Goal: Transaction & Acquisition: Obtain resource

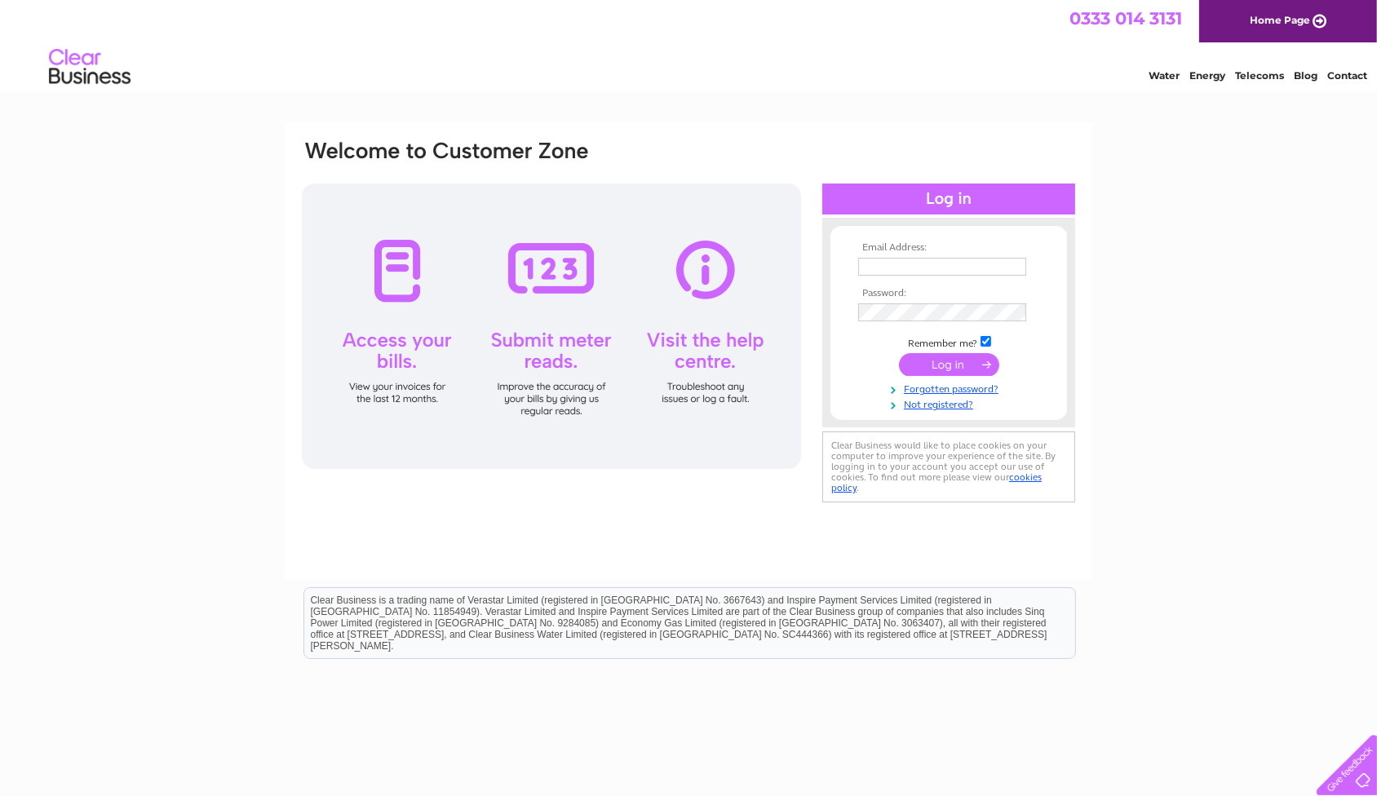
type input "[PERSON_NAME][EMAIL_ADDRESS][DOMAIN_NAME]"
click at [915, 365] on input "submit" at bounding box center [949, 364] width 100 height 23
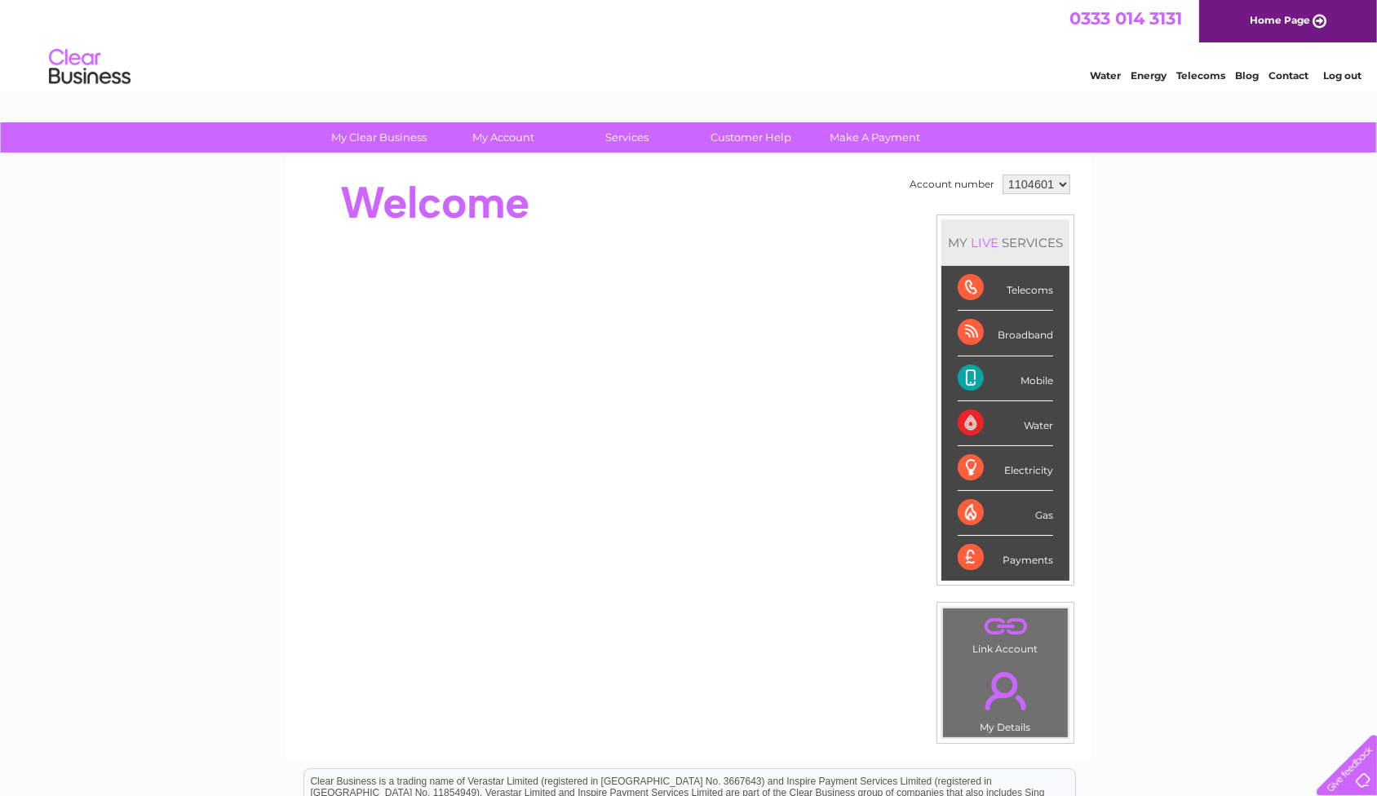
click at [1029, 555] on div "Payments" at bounding box center [1004, 558] width 95 height 44
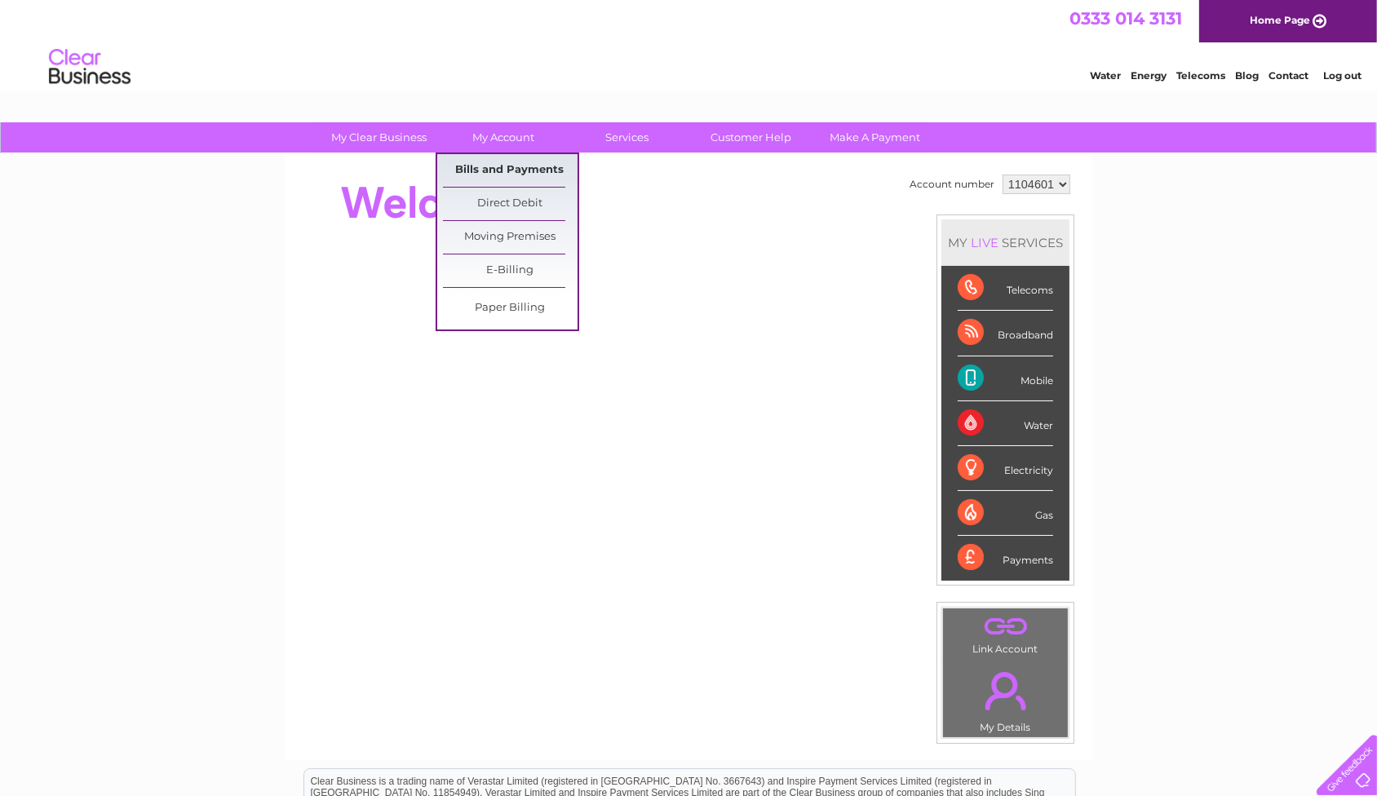
click at [510, 165] on link "Bills and Payments" at bounding box center [510, 170] width 135 height 33
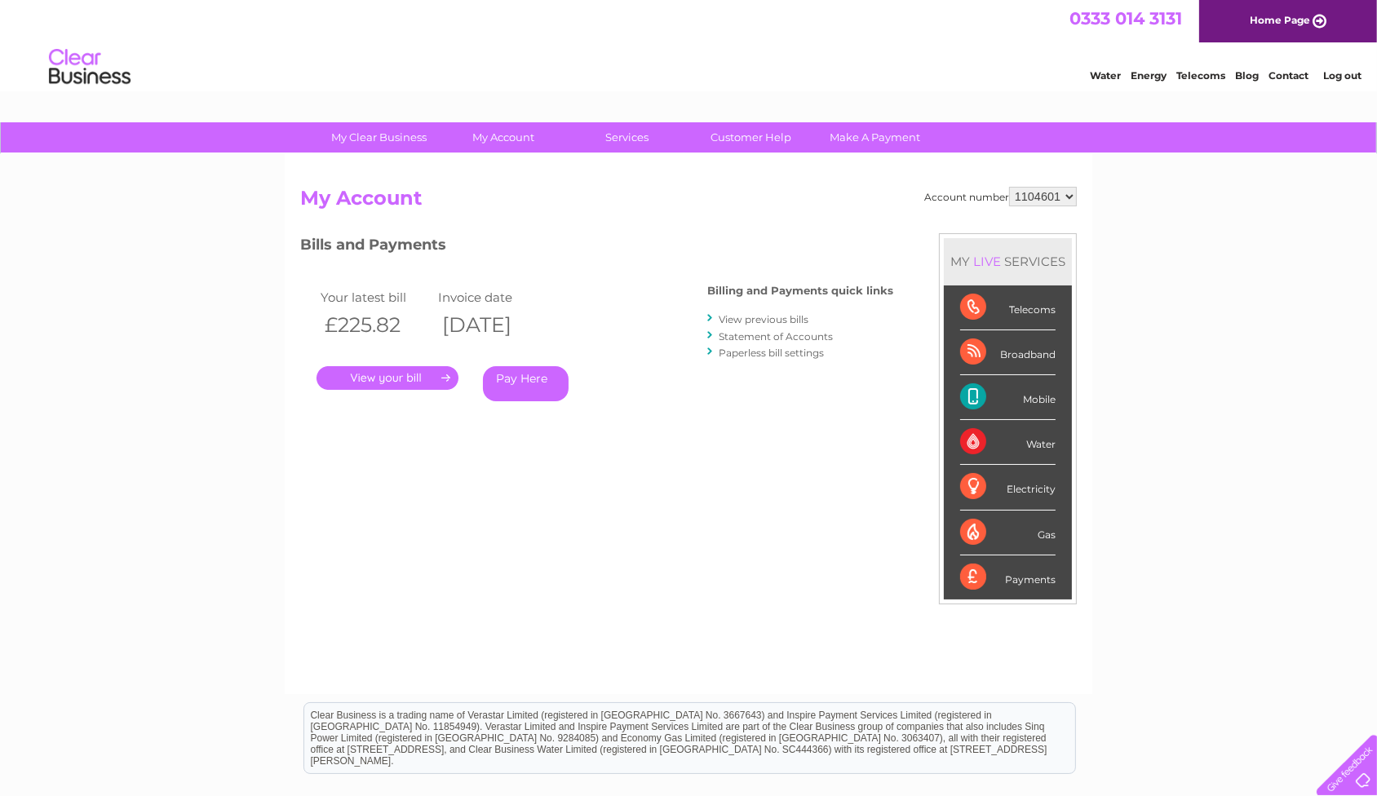
click at [397, 382] on link "." at bounding box center [387, 378] width 142 height 24
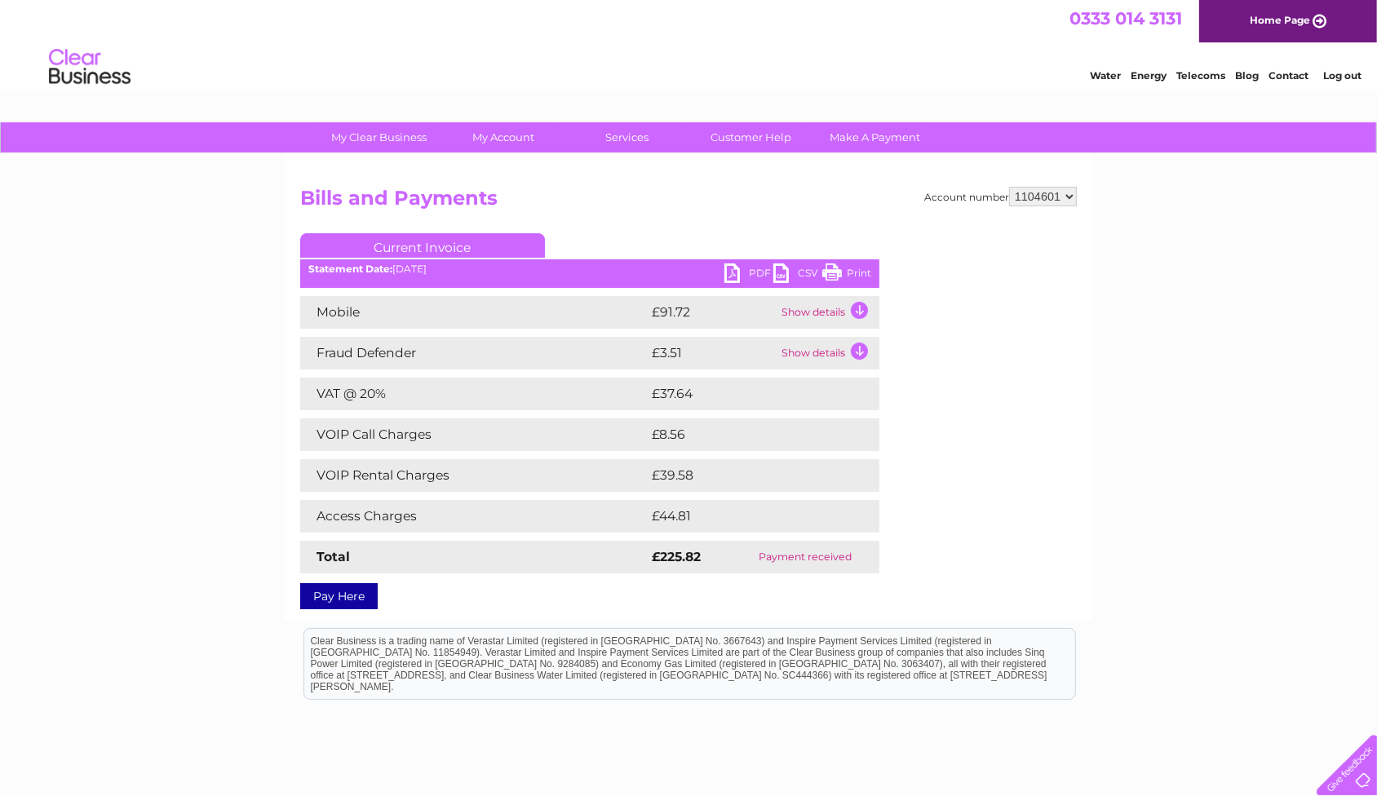
click at [729, 272] on link "PDF" at bounding box center [748, 275] width 49 height 24
